Goal: Transaction & Acquisition: Purchase product/service

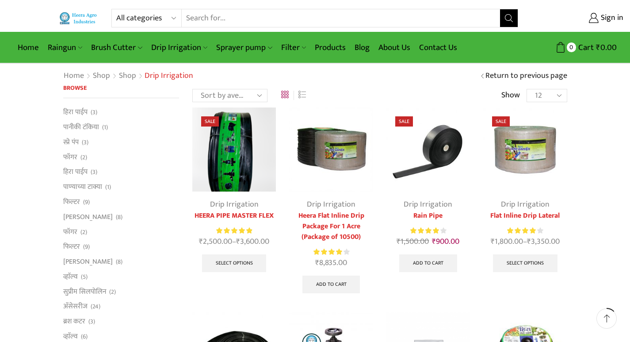
scroll to position [88, 0]
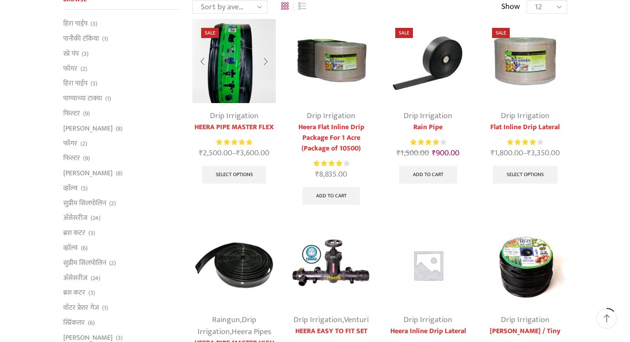
click at [254, 129] on link "HEERA PIPE MASTER FLEX" at bounding box center [234, 127] width 84 height 11
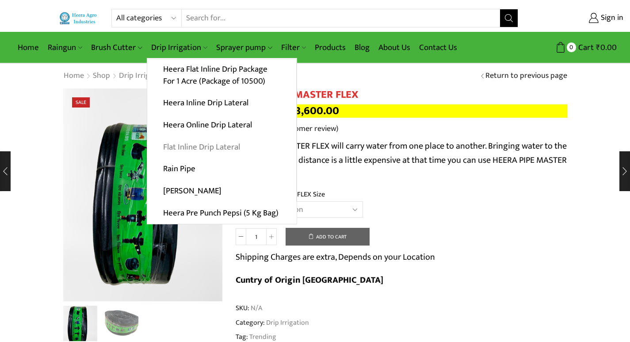
click at [208, 147] on link "Flat Inline Drip Lateral" at bounding box center [221, 147] width 149 height 22
click at [205, 147] on link "Flat Inline Drip Lateral" at bounding box center [221, 147] width 149 height 22
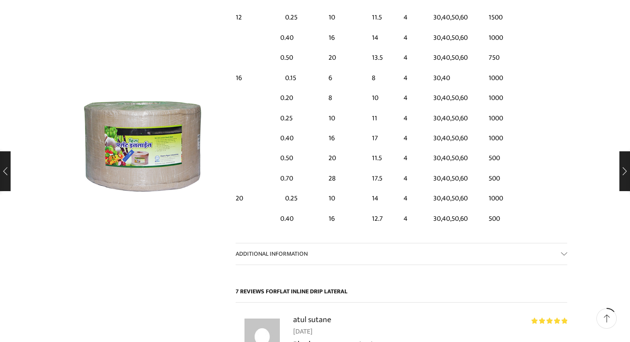
scroll to position [708, 0]
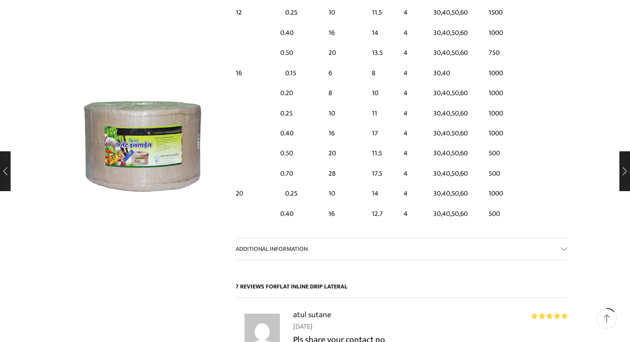
click at [459, 184] on td "30,40,50,60" at bounding box center [456, 194] width 55 height 20
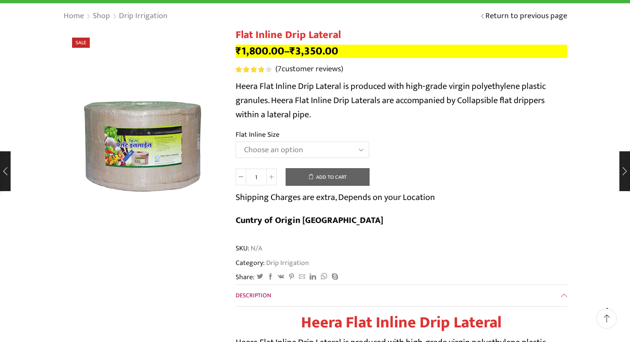
scroll to position [0, 0]
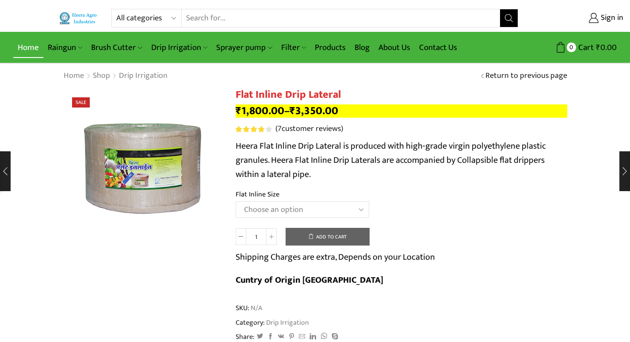
click at [28, 47] on link "Home" at bounding box center [28, 47] width 30 height 21
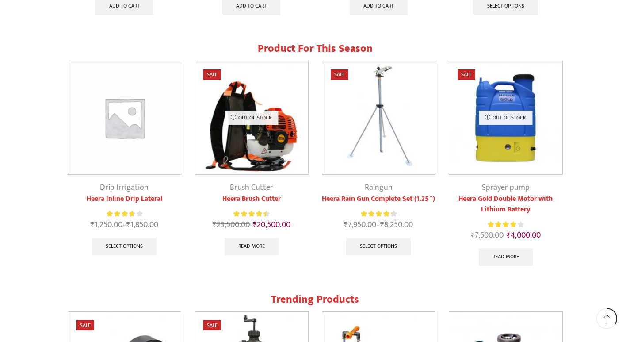
scroll to position [575, 0]
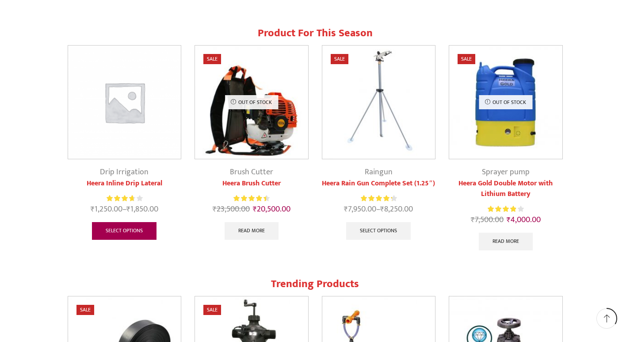
click at [138, 231] on link "Select options" at bounding box center [124, 231] width 65 height 18
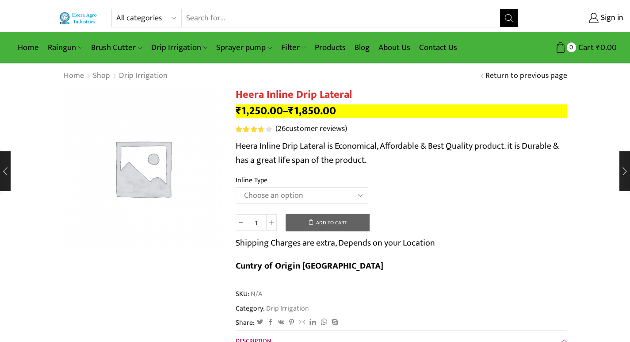
click at [354, 195] on select "Choose an option Heera Inline 12 MM (30CM) Heera Inline 12 MM (38CM) Heera Inli…" at bounding box center [302, 195] width 133 height 16
select select "Heera Inline 20 MM (38CM)"
click at [236, 187] on select "Choose an option Heera Inline 12 MM (30CM) Heera Inline 12 MM (38CM) Heera Inli…" at bounding box center [302, 195] width 133 height 16
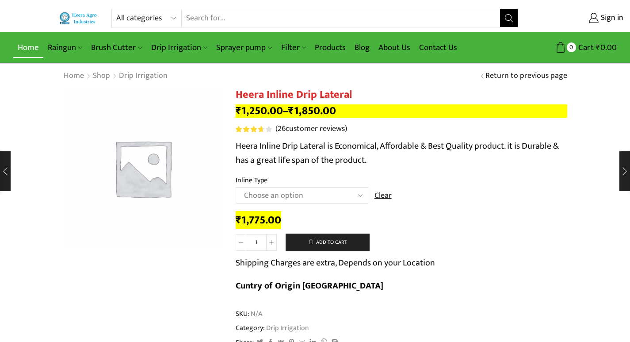
click at [23, 45] on link "Home" at bounding box center [28, 47] width 30 height 21
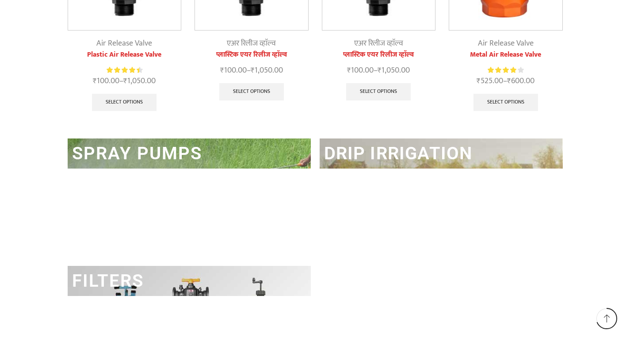
scroll to position [1106, 0]
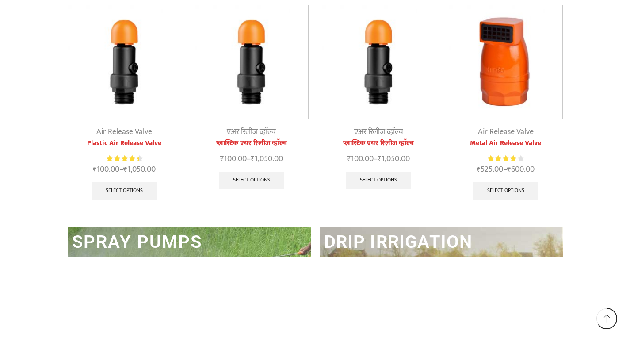
click at [402, 244] on link "DRIP IRRIGATION" at bounding box center [398, 241] width 149 height 21
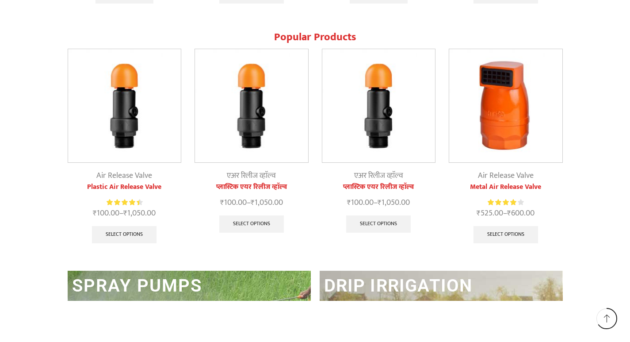
scroll to position [904, 0]
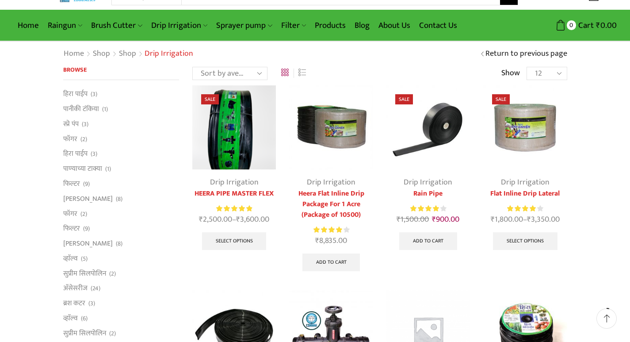
scroll to position [44, 0]
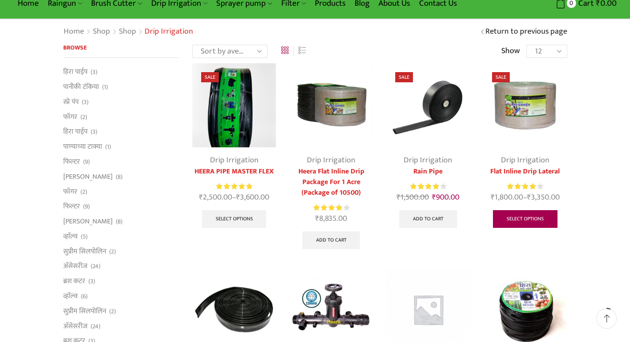
click at [540, 220] on link "Select options" at bounding box center [525, 219] width 65 height 18
click at [550, 214] on link "Select options" at bounding box center [525, 219] width 65 height 18
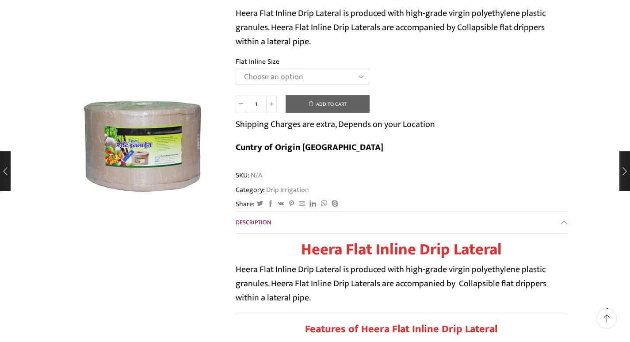
scroll to position [133, 0]
click at [306, 74] on select "Choose an option 12 MM 0.25 Thickness (30 CM) 12 MM 0.25 Thickness (40 CM) 12 M…" at bounding box center [303, 77] width 134 height 16
select select "20 MM 0.25 Thickness (30 CM)"
click at [236, 69] on select "Choose an option 12 MM 0.25 Thickness (30 CM) 12 MM 0.25 Thickness (40 CM) 12 M…" at bounding box center [303, 77] width 134 height 16
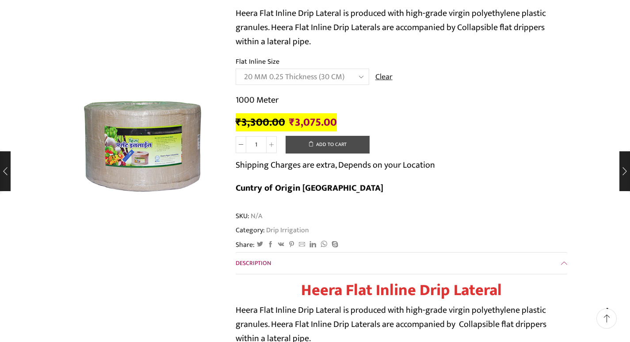
click at [340, 147] on button "Add to cart" at bounding box center [328, 145] width 84 height 18
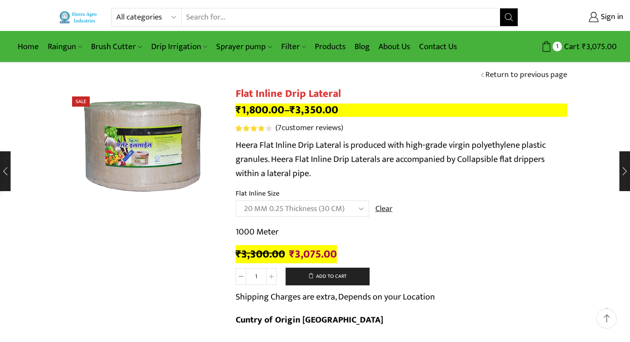
scroll to position [0, 0]
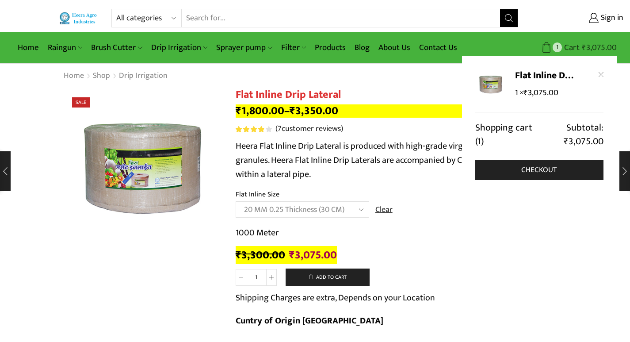
click at [549, 49] on icon at bounding box center [547, 47] width 11 height 11
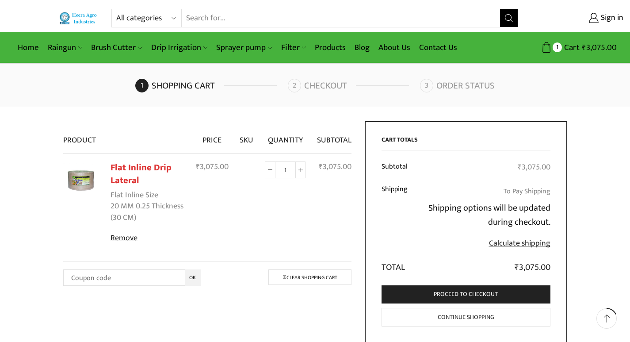
scroll to position [44, 0]
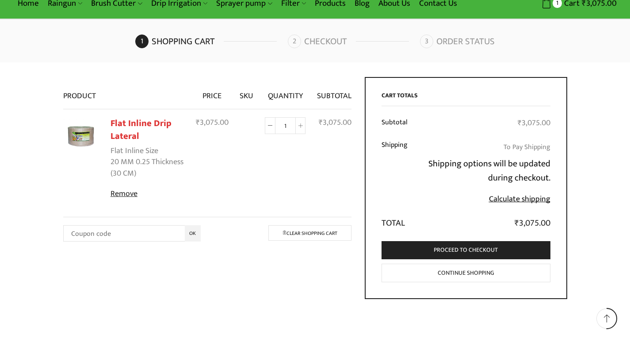
click at [523, 199] on link "Calculate shipping" at bounding box center [520, 198] width 62 height 13
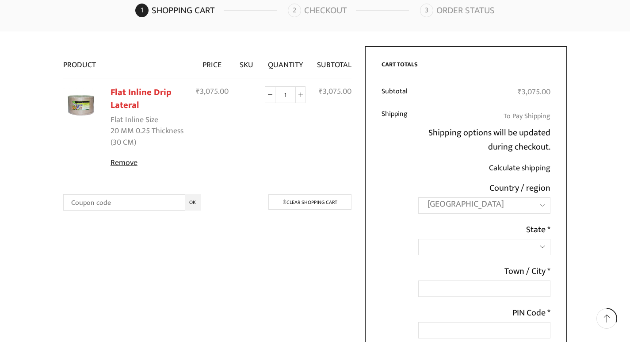
scroll to position [88, 0]
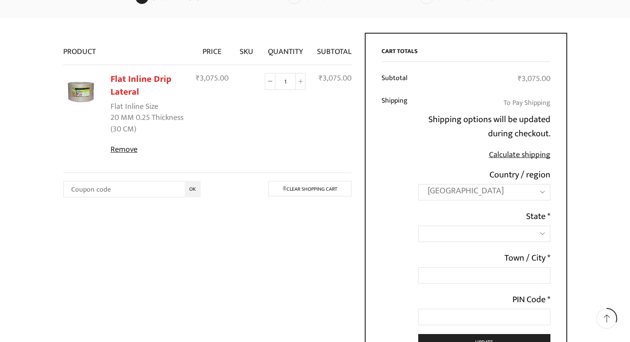
click at [538, 186] on span "[GEOGRAPHIC_DATA]" at bounding box center [485, 192] width 132 height 16
click at [545, 232] on span at bounding box center [485, 234] width 132 height 16
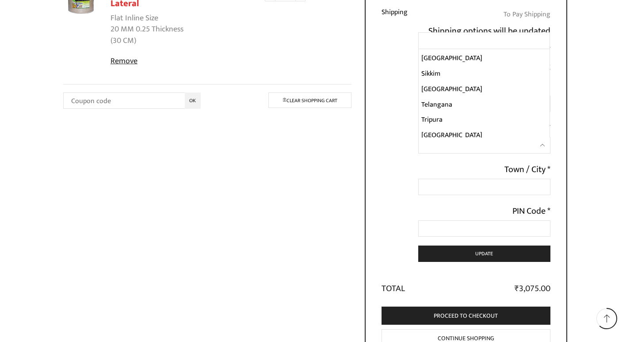
scroll to position [354, 0]
select select "TS"
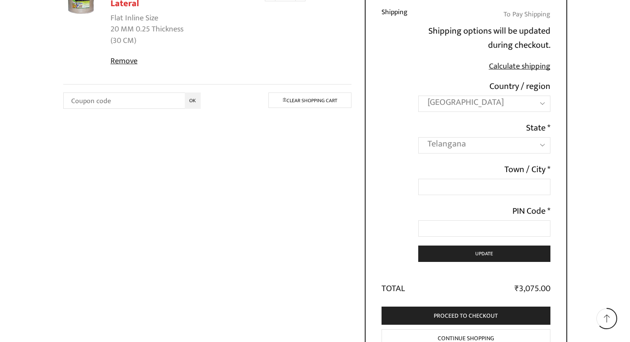
click at [544, 172] on label "Town / City *" at bounding box center [528, 169] width 46 height 14
click at [544, 179] on input "Town / City *" at bounding box center [485, 187] width 132 height 16
type input "tandur"
click at [523, 223] on input "PIN Code *" at bounding box center [485, 228] width 132 height 16
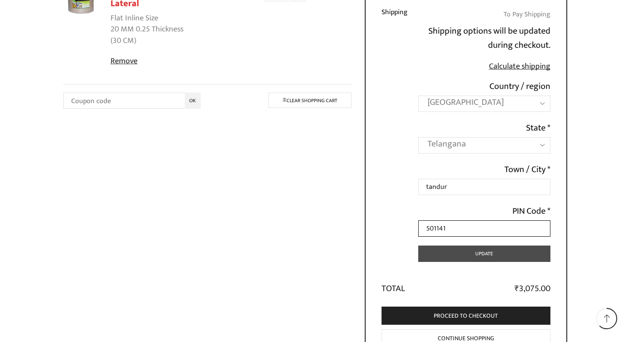
type input "501141"
click at [496, 248] on button "Update" at bounding box center [485, 254] width 132 height 16
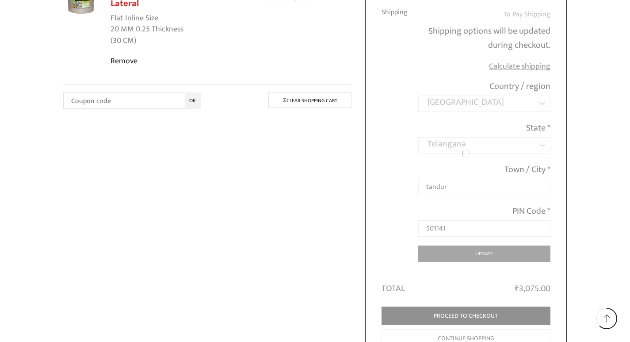
scroll to position [130, 0]
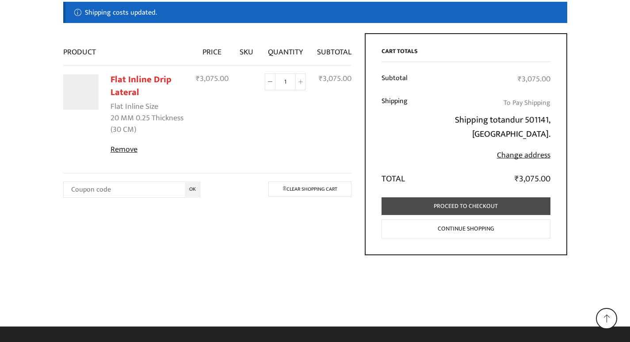
click at [512, 206] on link "Proceed to checkout" at bounding box center [466, 206] width 169 height 18
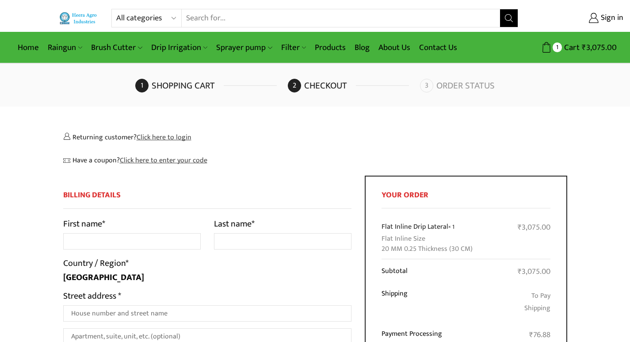
select select "TS"
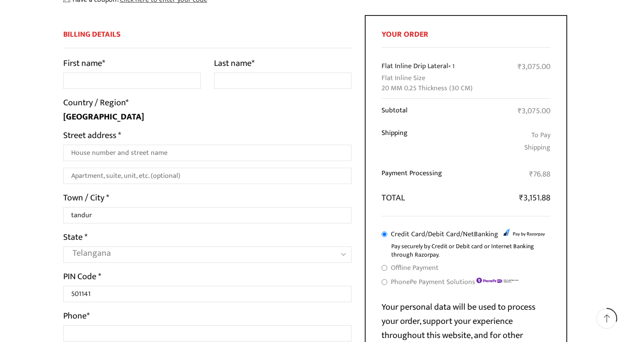
scroll to position [257, 0]
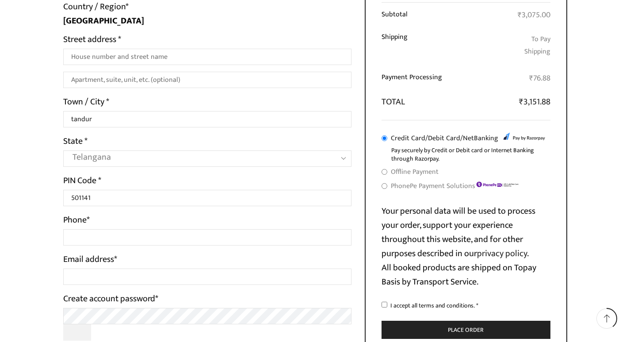
click at [411, 172] on label "Offline Payment" at bounding box center [415, 171] width 48 height 13
click at [388, 172] on input "Offline Payment" at bounding box center [385, 172] width 6 height 6
radio input "true"
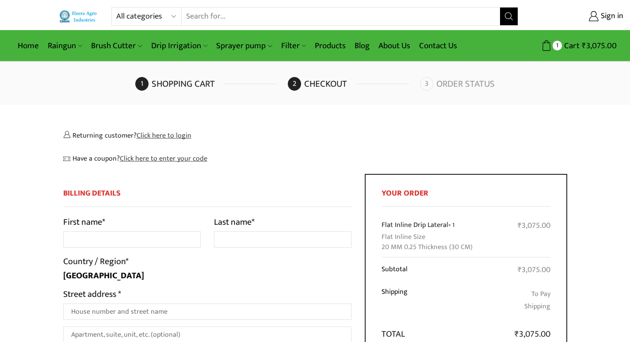
scroll to position [0, 0]
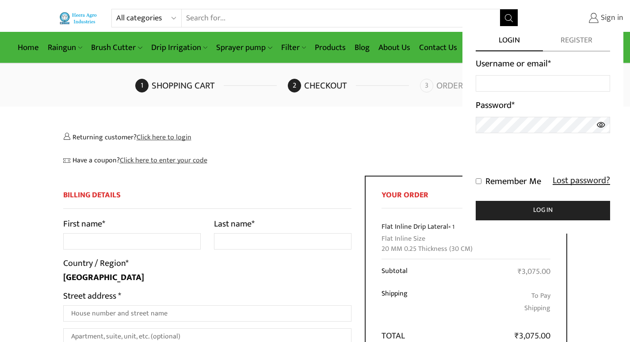
click at [609, 21] on span "Sign in" at bounding box center [611, 18] width 25 height 12
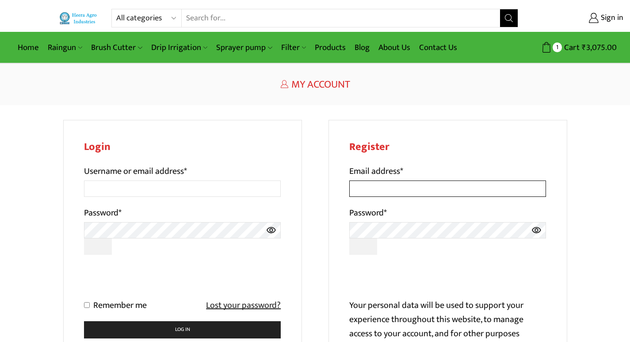
click at [427, 187] on input "Email address *" at bounding box center [448, 189] width 197 height 16
type input "[EMAIL_ADDRESS][DOMAIN_NAME]"
click at [204, 174] on p "Username or email address *" at bounding box center [182, 180] width 197 height 33
click at [129, 176] on label "Username or email address *" at bounding box center [135, 171] width 103 height 14
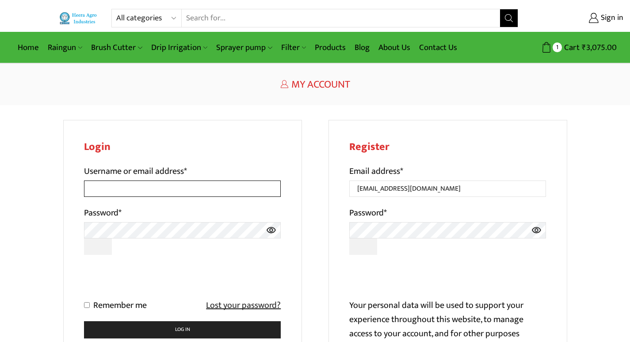
click at [129, 181] on input "Username or email address *" at bounding box center [182, 189] width 197 height 16
click at [133, 185] on input "Username or email address *" at bounding box center [182, 189] width 197 height 16
type input "[PERSON_NAME]"
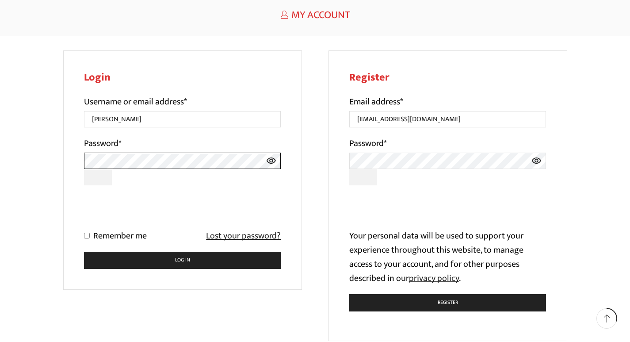
scroll to position [88, 0]
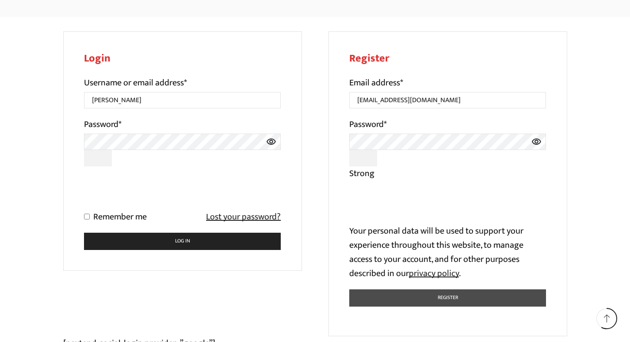
click at [434, 296] on button "Register" at bounding box center [448, 297] width 197 height 17
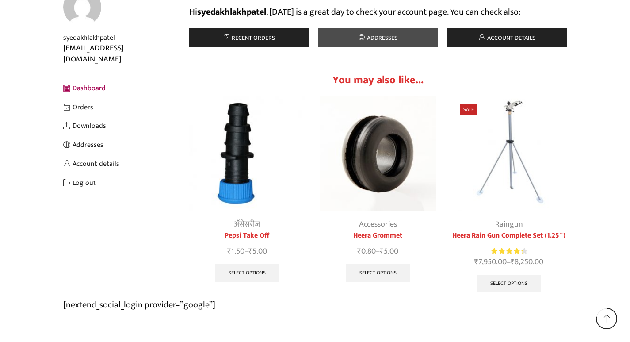
scroll to position [133, 0]
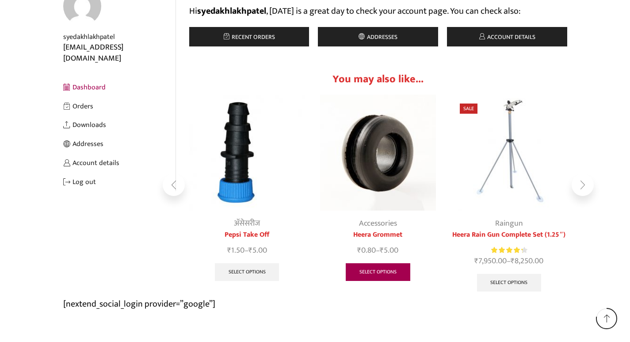
click at [388, 275] on link "Select options" at bounding box center [378, 272] width 65 height 18
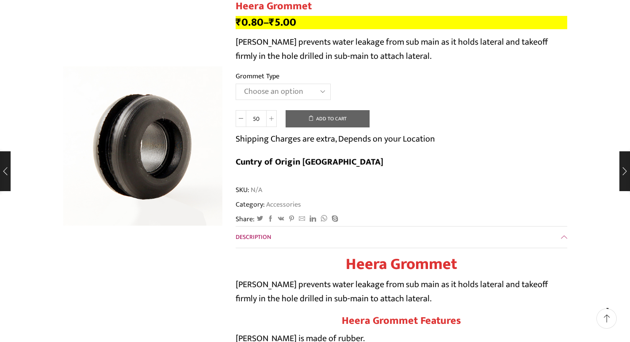
scroll to position [88, 0]
click at [320, 91] on select "Choose an option 12MM Grommet 16MM Grommet (J) 20MM Grommet" at bounding box center [283, 92] width 95 height 16
click at [236, 84] on select "Choose an option 12MM Grommet 16MM Grommet (J) 20MM Grommet" at bounding box center [283, 92] width 95 height 16
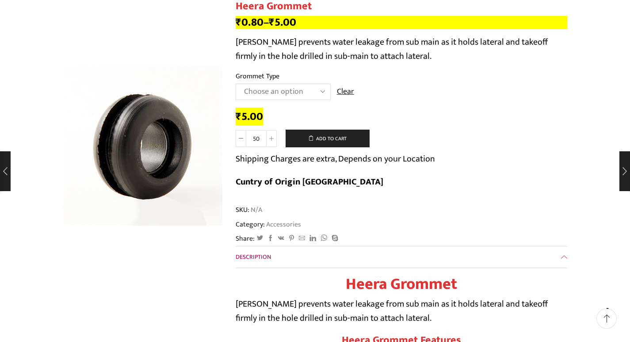
click at [306, 88] on select "Choose an option 12MM Grommet 16MM Grommet (J) 20MM Grommet" at bounding box center [283, 92] width 95 height 16
click at [236, 84] on select "Choose an option 12MM Grommet 16MM Grommet (J) 20MM Grommet" at bounding box center [283, 92] width 95 height 16
click at [344, 110] on div "₹ 1.00" at bounding box center [402, 117] width 332 height 14
click at [313, 97] on select "Choose an option 12MM Grommet 16MM Grommet (J) 20MM Grommet" at bounding box center [283, 92] width 95 height 16
click at [236, 84] on select "Choose an option 12MM Grommet 16MM Grommet (J) 20MM Grommet" at bounding box center [283, 92] width 95 height 16
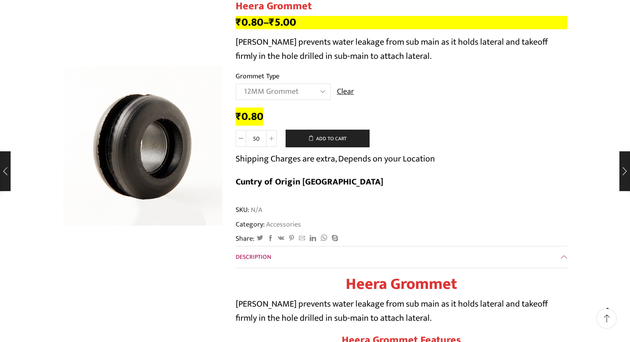
click at [365, 104] on td "Choose an option 12MM Grommet 16MM Grommet (J) 20MM Grommet Clear" at bounding box center [402, 96] width 332 height 24
click at [285, 89] on select "Choose an option 12MM Grommet 16MM Grommet (J) 20MM Grommet" at bounding box center [283, 92] width 95 height 16
select select "20MM Grommet"
click at [236, 84] on select "Choose an option 12MM Grommet 16MM Grommet (J) 20MM Grommet" at bounding box center [283, 92] width 95 height 16
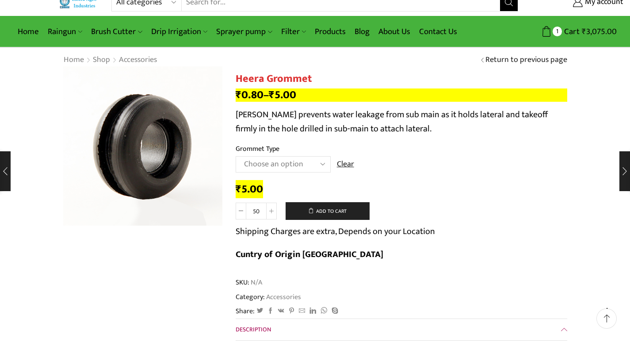
scroll to position [0, 0]
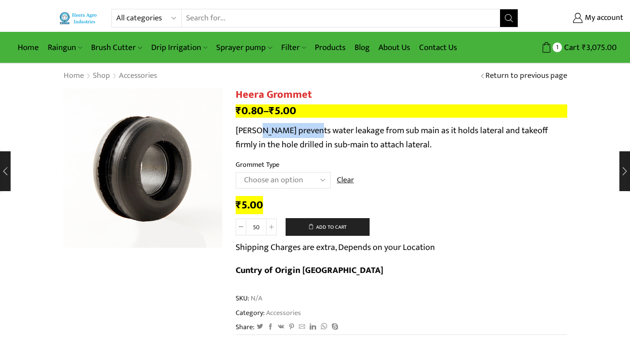
drag, startPoint x: 261, startPoint y: 132, endPoint x: 323, endPoint y: 130, distance: 62.9
click at [323, 130] on p "Heera Grommet prevents water leakage from sub main as it holds lateral and take…" at bounding box center [402, 137] width 332 height 28
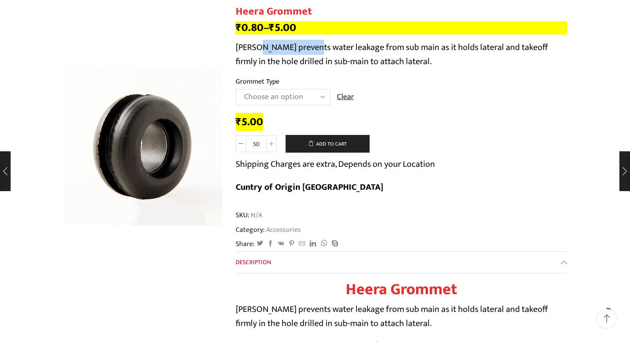
scroll to position [177, 0]
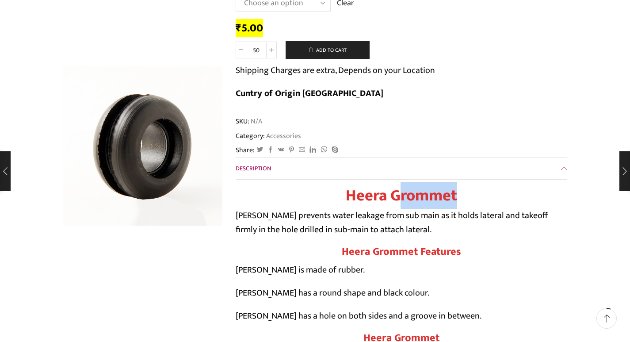
drag, startPoint x: 459, startPoint y: 175, endPoint x: 400, endPoint y: 179, distance: 59.0
click at [400, 186] on h1 "Heera Grommet" at bounding box center [402, 195] width 332 height 19
drag, startPoint x: 394, startPoint y: 175, endPoint x: 425, endPoint y: 175, distance: 30.5
click at [425, 182] on strong "Heera Grommet" at bounding box center [401, 195] width 111 height 27
drag, startPoint x: 362, startPoint y: 192, endPoint x: 388, endPoint y: 189, distance: 25.8
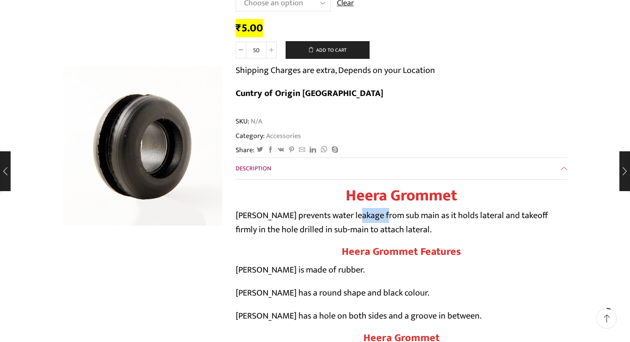
click at [388, 208] on p "Heera Grommet prevents water leakage from sub main as it holds lateral and take…" at bounding box center [402, 222] width 332 height 28
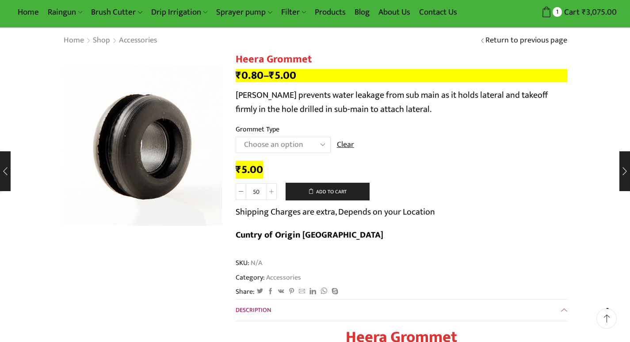
scroll to position [0, 0]
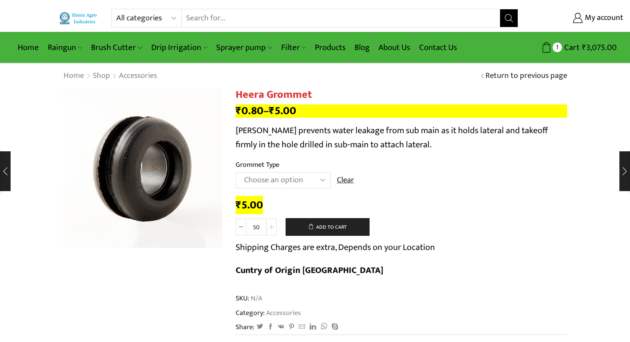
click at [272, 224] on span at bounding box center [271, 227] width 11 height 17
type input "60"
click at [295, 226] on button "Add to cart" at bounding box center [328, 227] width 84 height 18
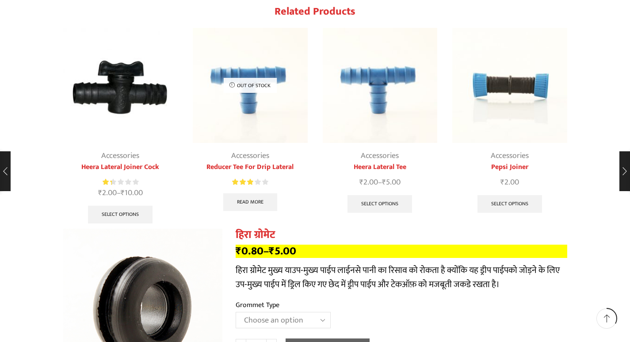
scroll to position [929, 0]
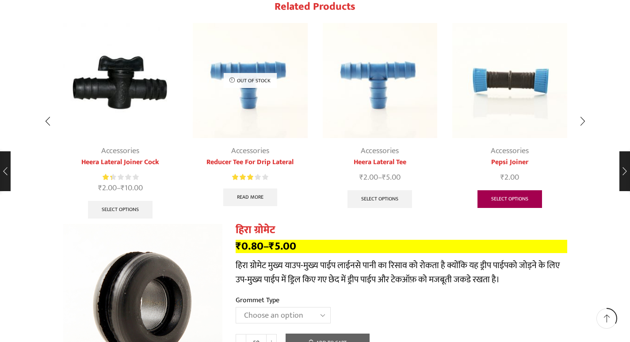
click at [501, 193] on link "Select options" at bounding box center [510, 199] width 65 height 18
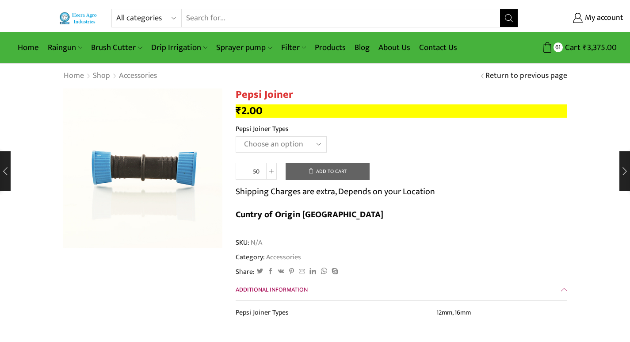
click at [299, 144] on select "Choose an option 12mm 16mm" at bounding box center [281, 144] width 91 height 16
select select "16mm"
click at [236, 136] on select "Choose an option 12mm 16mm" at bounding box center [281, 144] width 91 height 16
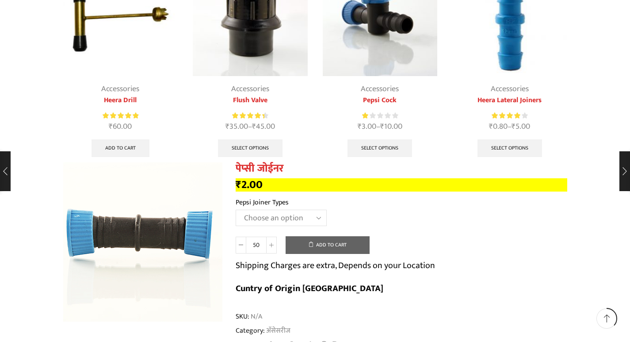
scroll to position [841, 0]
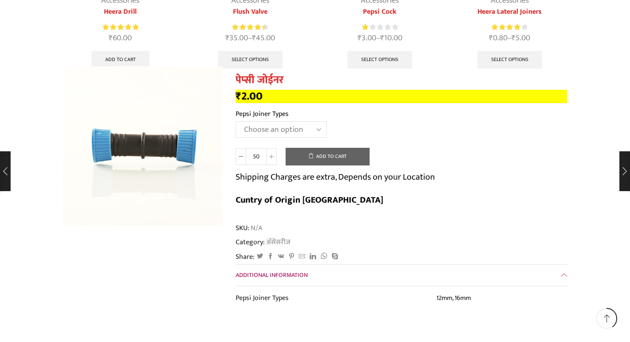
click at [313, 121] on select "Choose an option 12mm 16mm" at bounding box center [281, 129] width 91 height 16
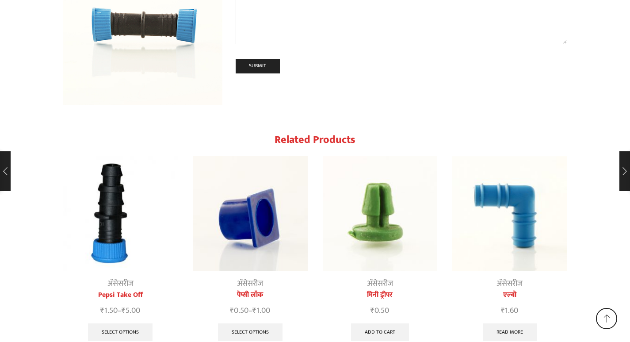
scroll to position [2099, 0]
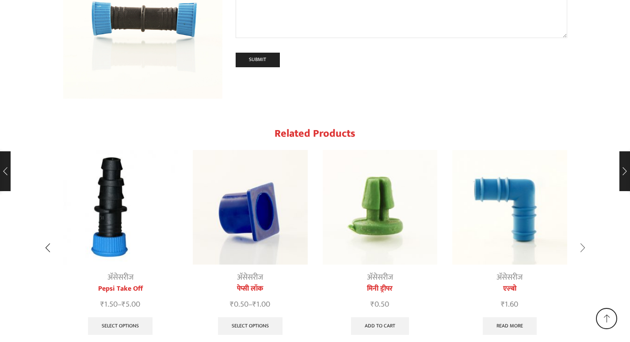
click at [582, 237] on div "Next slide" at bounding box center [583, 248] width 22 height 22
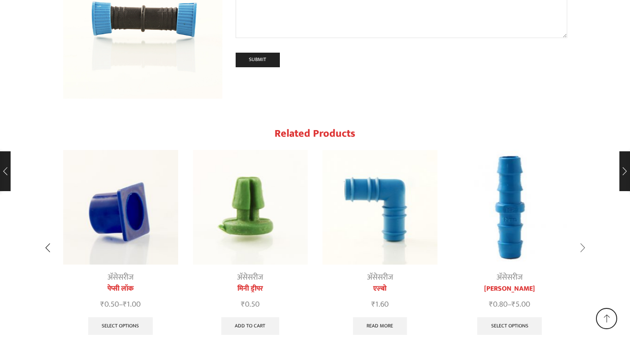
click at [582, 237] on div "Next slide" at bounding box center [583, 248] width 22 height 22
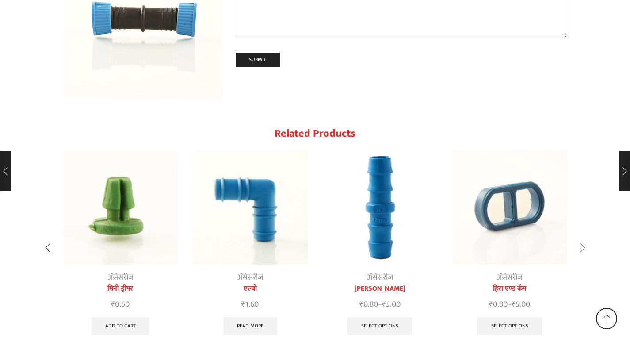
click at [582, 237] on div "Next slide" at bounding box center [583, 248] width 22 height 22
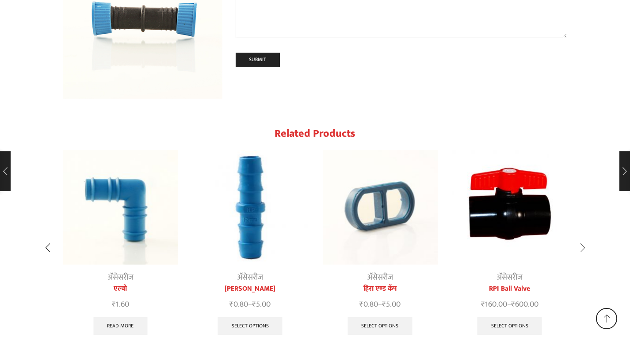
click at [582, 237] on div "Next slide" at bounding box center [583, 248] width 22 height 22
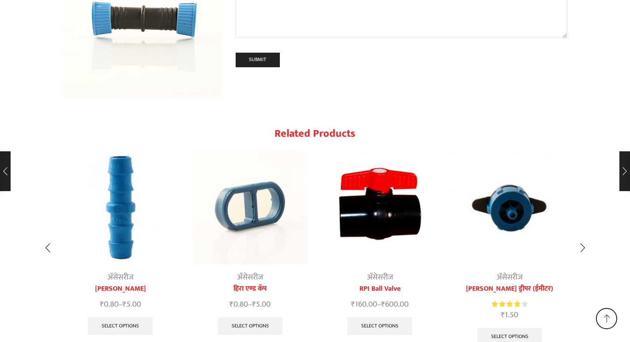
click at [388, 151] on img "7 / 10" at bounding box center [380, 207] width 115 height 115
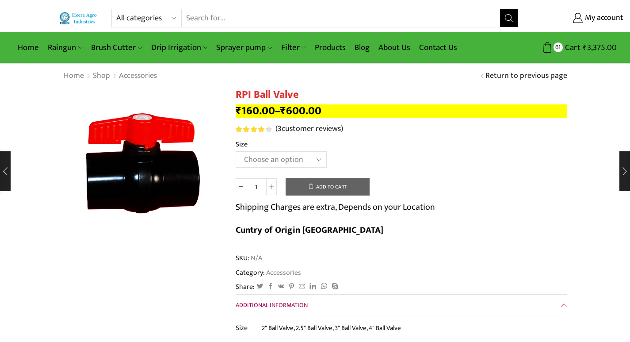
click at [302, 161] on select "Choose an option 2" Ball Valve 2.5" Ball Valve 3" Ball Valve 4" Ball Valve" at bounding box center [281, 159] width 91 height 16
click at [236, 151] on select "Choose an option 2" Ball Valve 2.5" Ball Valve 3" Ball Valve 4" Ball Valve" at bounding box center [281, 159] width 91 height 16
select select "2.5" Ball Valve"
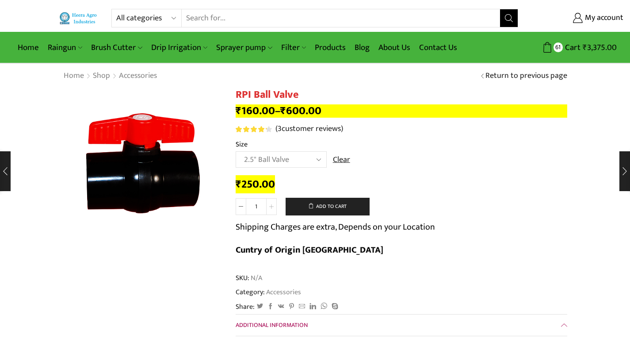
click at [270, 206] on icon at bounding box center [271, 206] width 4 height 4
type input "2"
click at [311, 204] on button "Add to cart" at bounding box center [328, 207] width 84 height 18
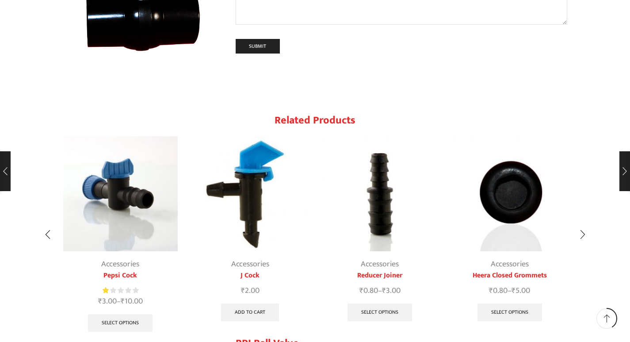
scroll to position [973, 0]
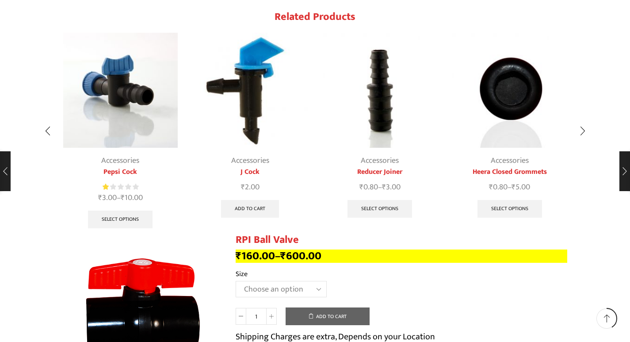
click at [133, 76] on img "1 / 10" at bounding box center [120, 90] width 115 height 115
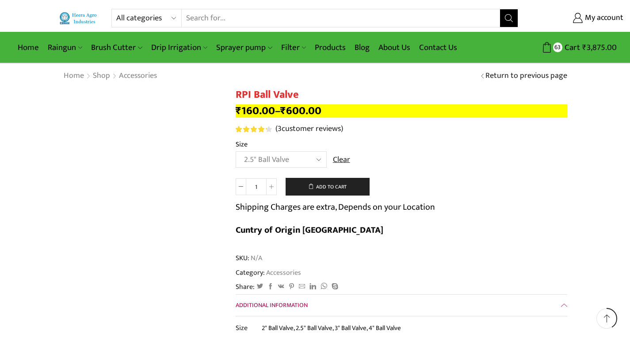
select select "2.5" Ball Valve"
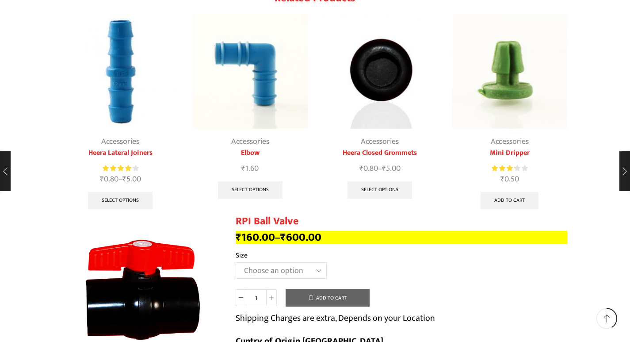
scroll to position [973, 0]
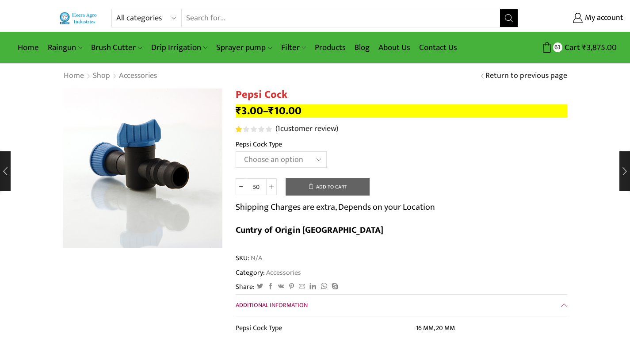
click at [307, 158] on select "Choose an option 16 MM 20 MM" at bounding box center [281, 159] width 91 height 16
select select "20 MM"
click at [236, 151] on select "Choose an option 16 MM 20 MM" at bounding box center [281, 159] width 91 height 16
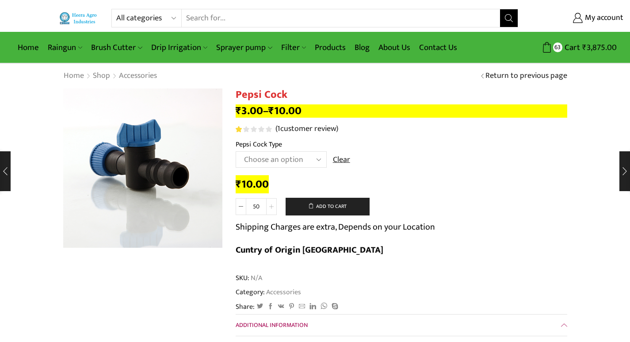
click at [273, 204] on icon at bounding box center [271, 206] width 4 height 4
type input "60"
click at [318, 205] on button "Add to cart" at bounding box center [328, 207] width 84 height 18
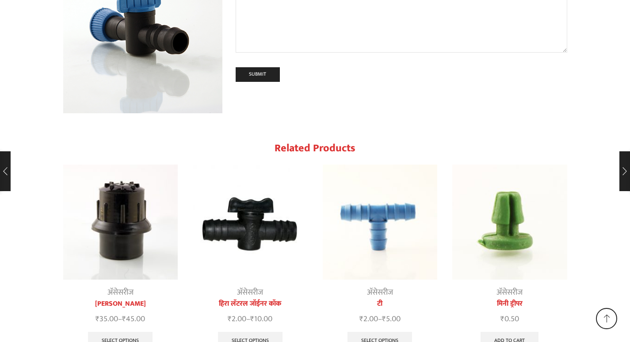
scroll to position [2118, 0]
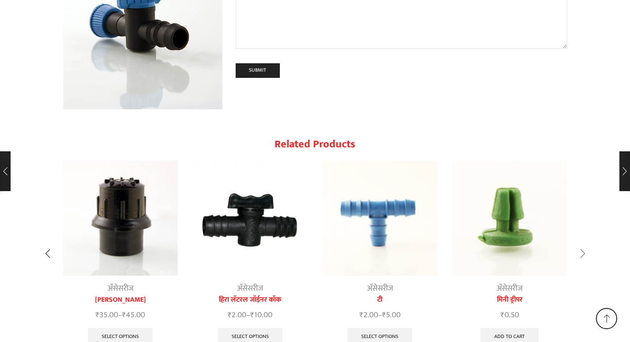
click at [580, 242] on div "Next slide" at bounding box center [583, 253] width 22 height 22
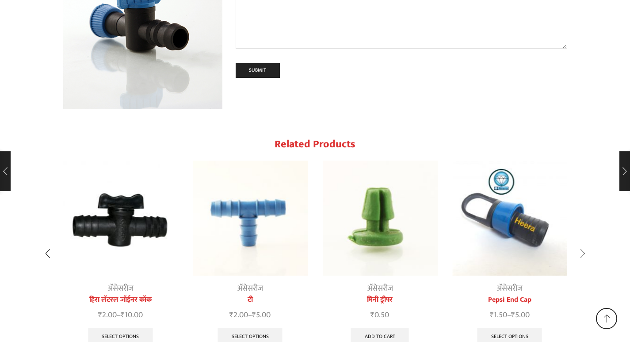
click at [580, 242] on div "Next slide" at bounding box center [583, 253] width 22 height 22
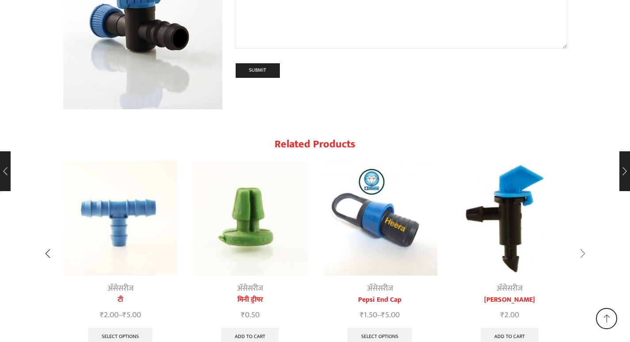
click at [580, 242] on div "Next slide" at bounding box center [583, 253] width 22 height 22
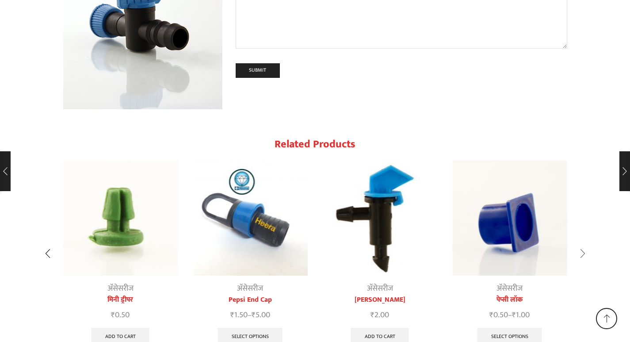
click at [580, 242] on div "Next slide" at bounding box center [583, 253] width 22 height 22
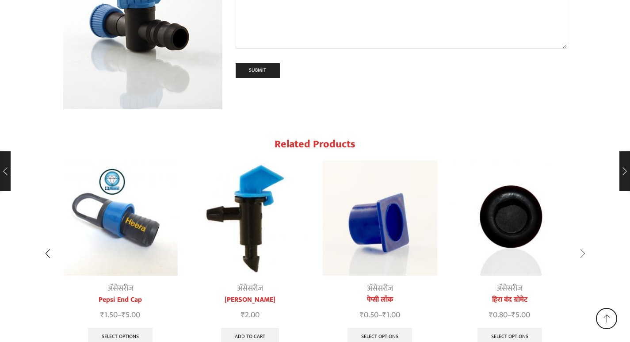
click at [580, 242] on div "Next slide" at bounding box center [583, 253] width 22 height 22
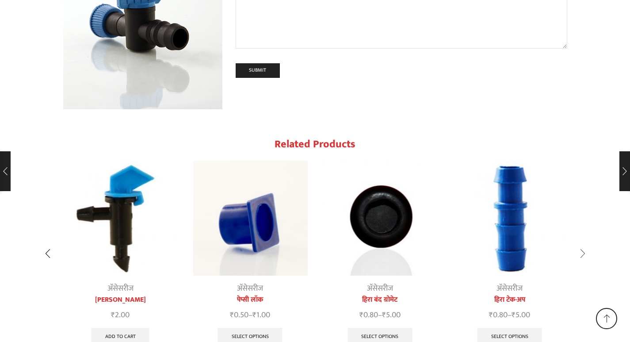
click at [580, 242] on div "Next slide" at bounding box center [583, 253] width 22 height 22
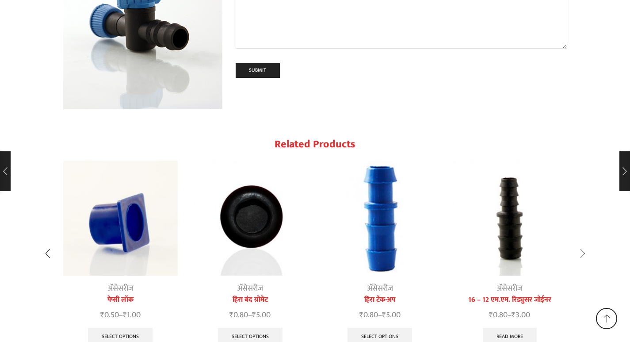
click at [580, 242] on div "Next slide" at bounding box center [583, 253] width 22 height 22
click at [582, 242] on div "Next slide" at bounding box center [583, 253] width 22 height 22
click at [583, 242] on div "Next slide" at bounding box center [583, 253] width 22 height 22
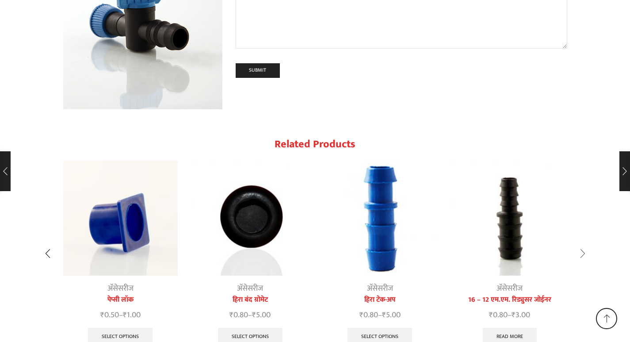
click at [583, 242] on div "Next slide" at bounding box center [583, 253] width 22 height 22
click at [46, 242] on div "Previous slide" at bounding box center [48, 253] width 22 height 22
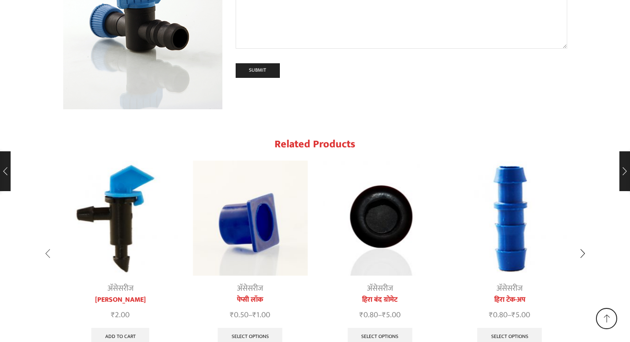
click at [46, 242] on div "Previous slide" at bounding box center [48, 253] width 22 height 22
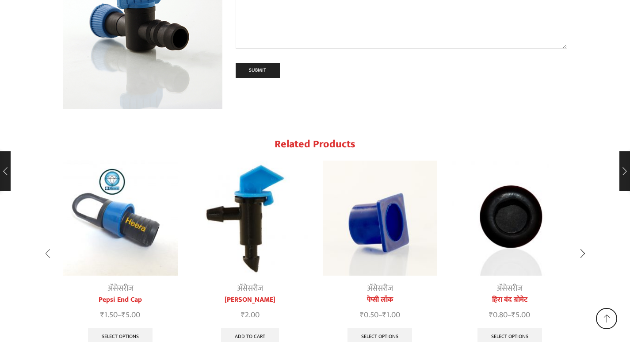
click at [46, 242] on div "Previous slide" at bounding box center [48, 253] width 22 height 22
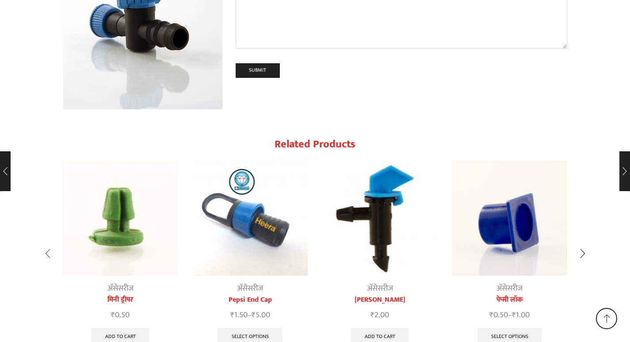
click at [46, 242] on div "Previous slide" at bounding box center [48, 253] width 22 height 22
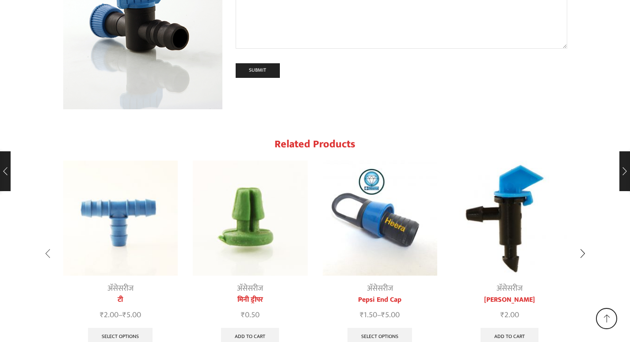
click at [46, 242] on div "Previous slide" at bounding box center [48, 253] width 22 height 22
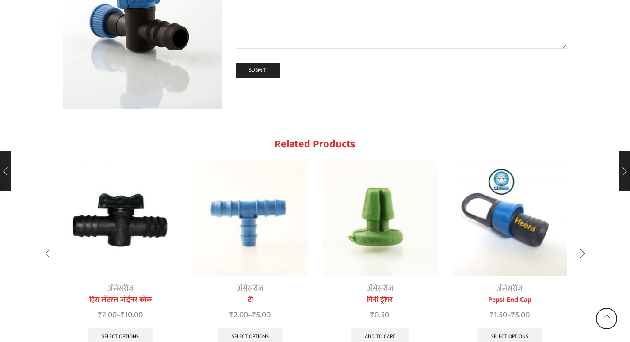
click at [46, 242] on div "Previous slide" at bounding box center [48, 253] width 22 height 22
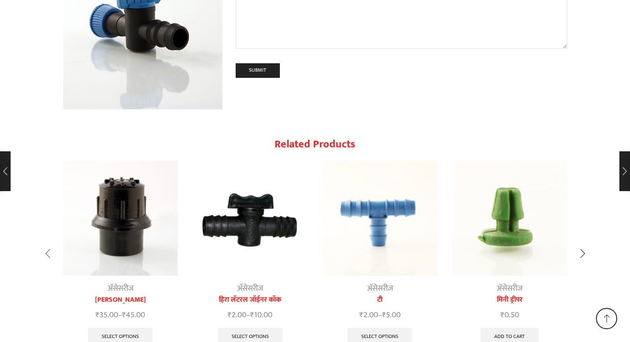
click at [46, 242] on div "Previous slide" at bounding box center [48, 253] width 22 height 22
click at [104, 161] on img "1 / 10" at bounding box center [120, 218] width 115 height 115
click at [121, 161] on img "1 / 10" at bounding box center [120, 218] width 115 height 115
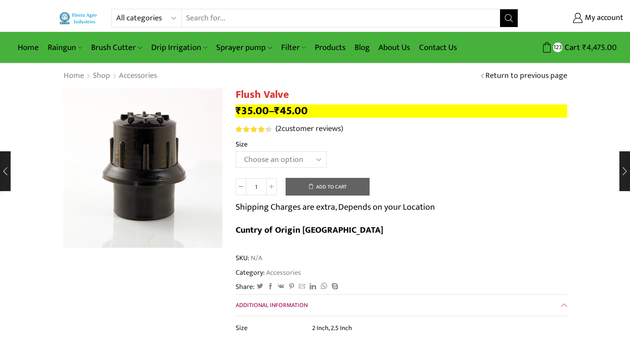
drag, startPoint x: 0, startPoint y: 0, endPoint x: 287, endPoint y: 160, distance: 328.2
click at [287, 160] on select "Choose an option 2 Inch 2.5 Inch" at bounding box center [281, 159] width 91 height 16
select select "2-5-inch"
click at [236, 151] on select "Choose an option 2 Inch 2.5 Inch" at bounding box center [281, 159] width 91 height 16
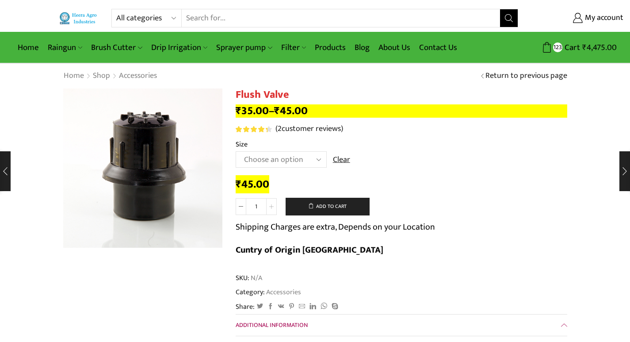
click at [270, 206] on icon at bounding box center [271, 206] width 4 height 4
type input "2"
drag, startPoint x: 292, startPoint y: 93, endPoint x: 238, endPoint y: 93, distance: 54.4
click at [238, 93] on h1 "Flush Valve" at bounding box center [402, 94] width 332 height 13
